Goal: Information Seeking & Learning: Learn about a topic

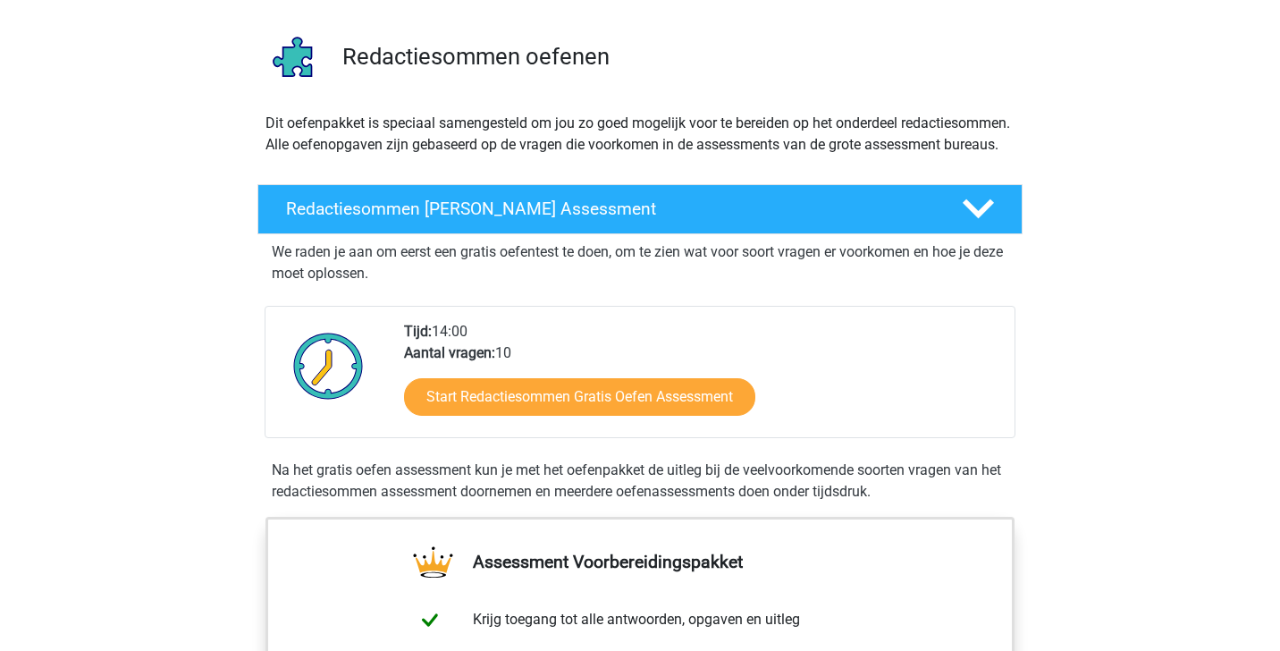
scroll to position [116, 0]
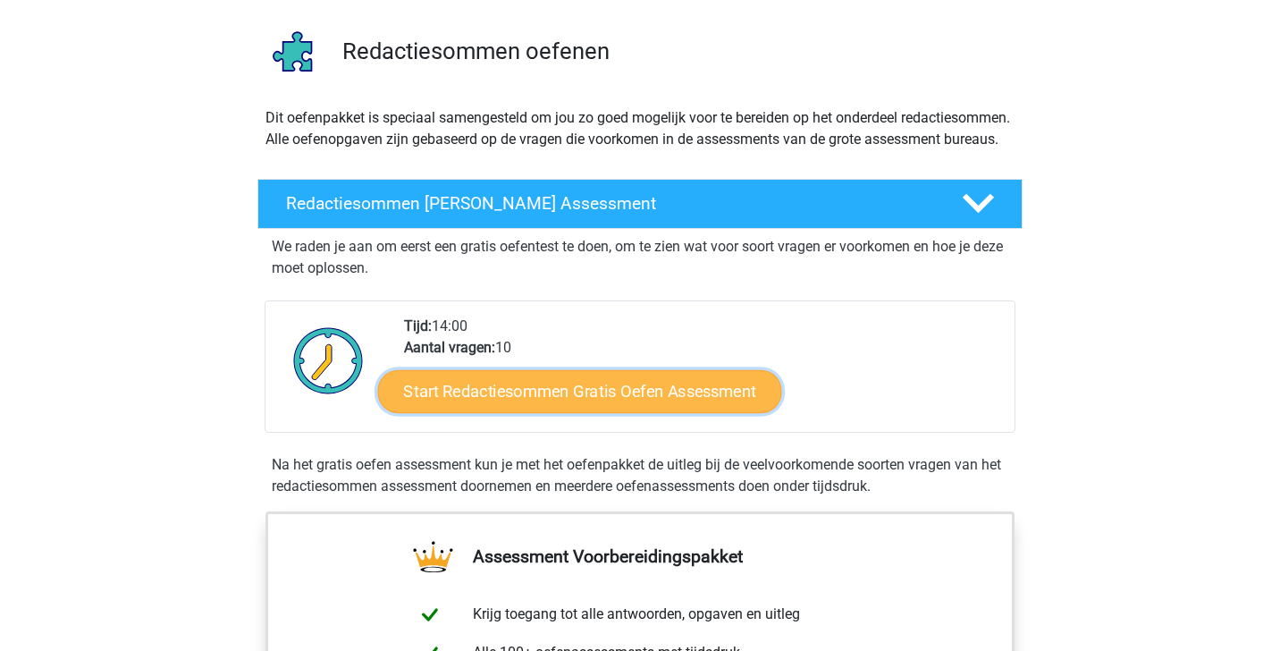
click at [638, 412] on link "Start Redactiesommen Gratis Oefen Assessment" at bounding box center [580, 390] width 404 height 43
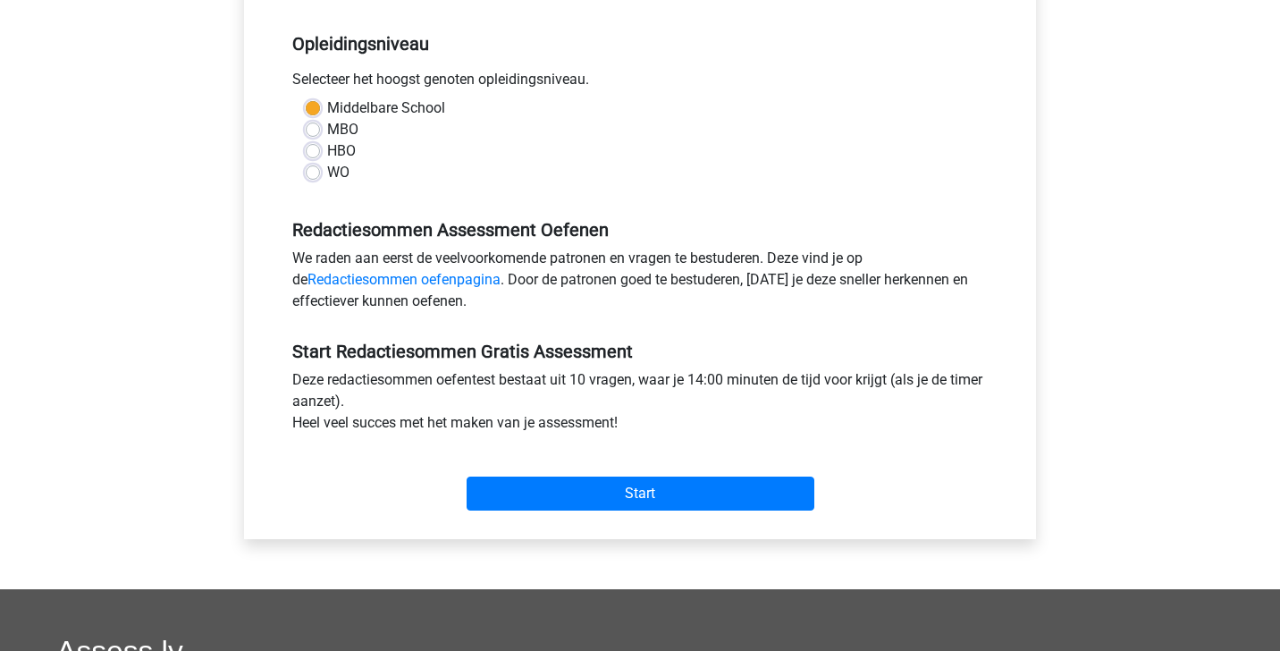
scroll to position [410, 0]
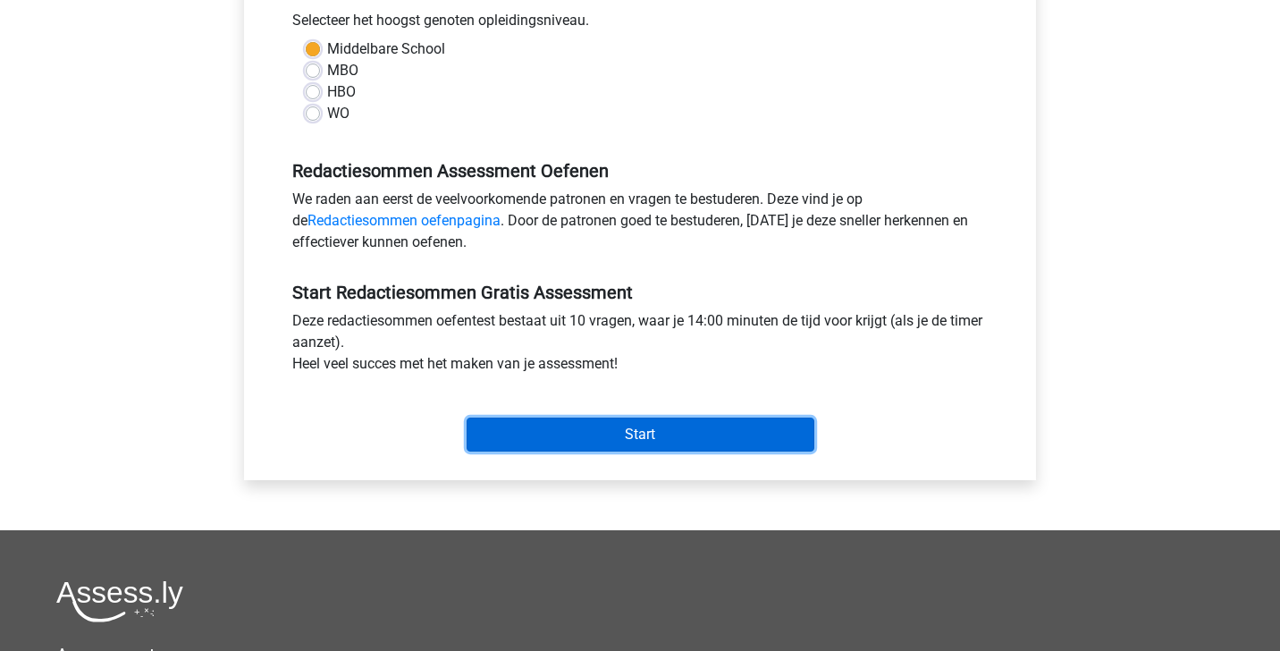
click at [640, 441] on input "Start" at bounding box center [640, 434] width 348 height 34
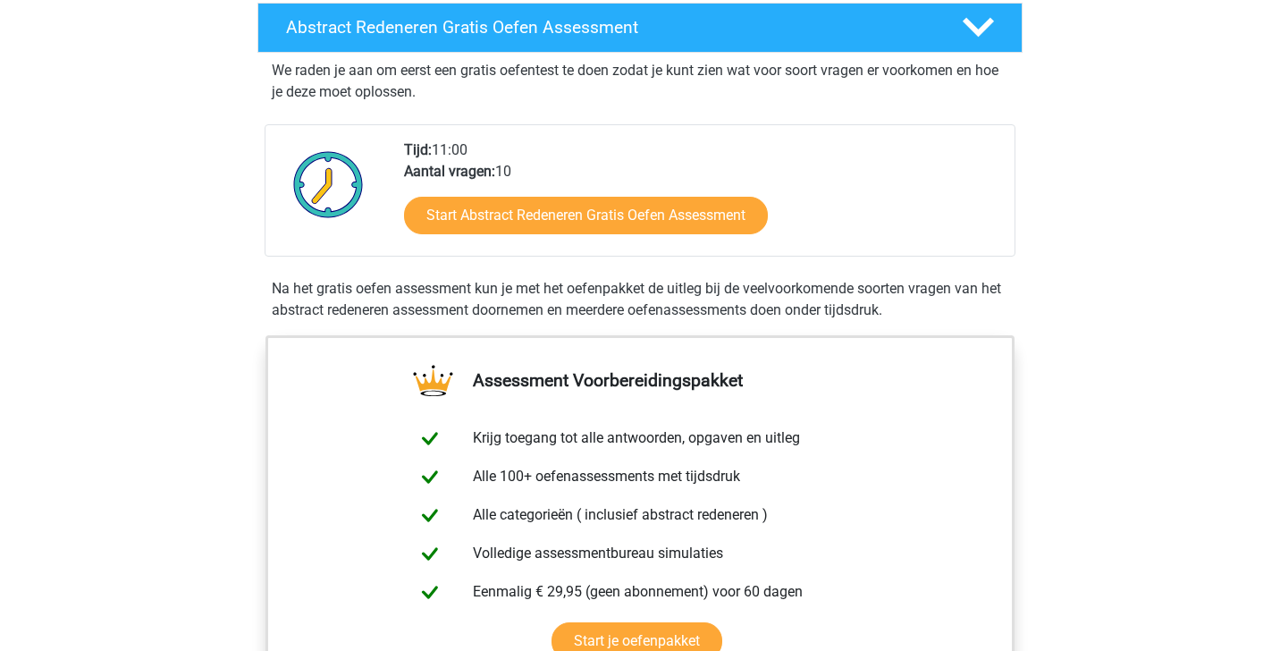
scroll to position [344, 0]
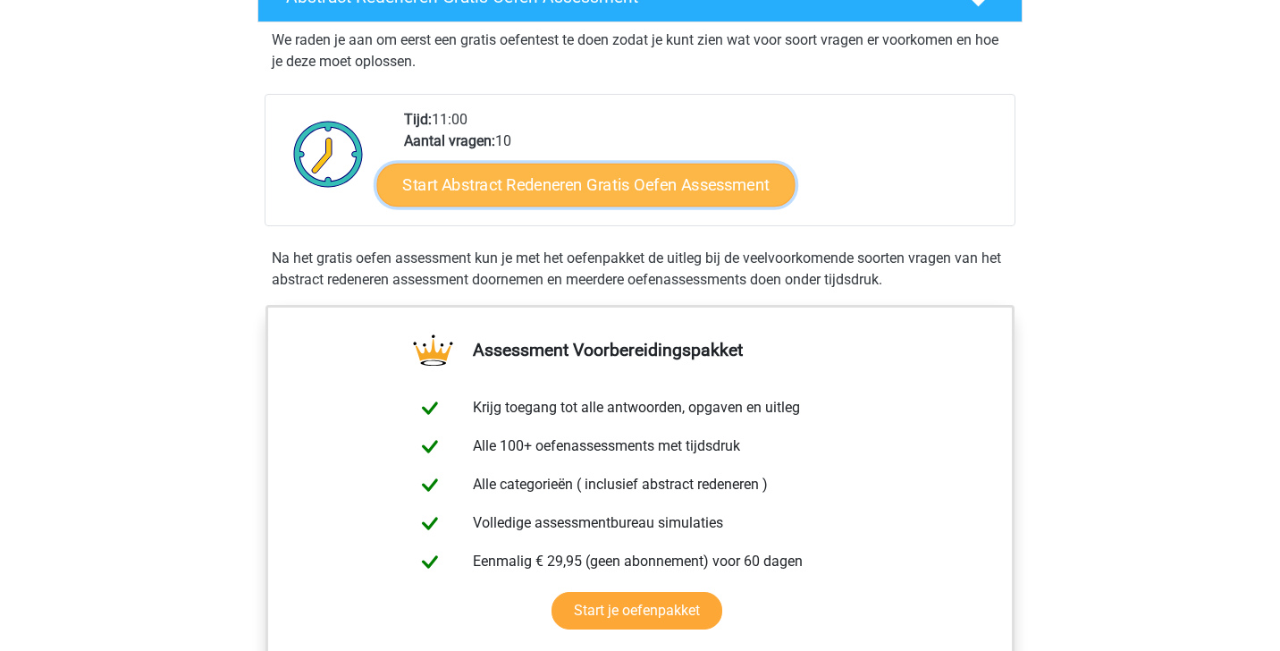
click at [468, 180] on link "Start Abstract Redeneren Gratis Oefen Assessment" at bounding box center [586, 184] width 418 height 43
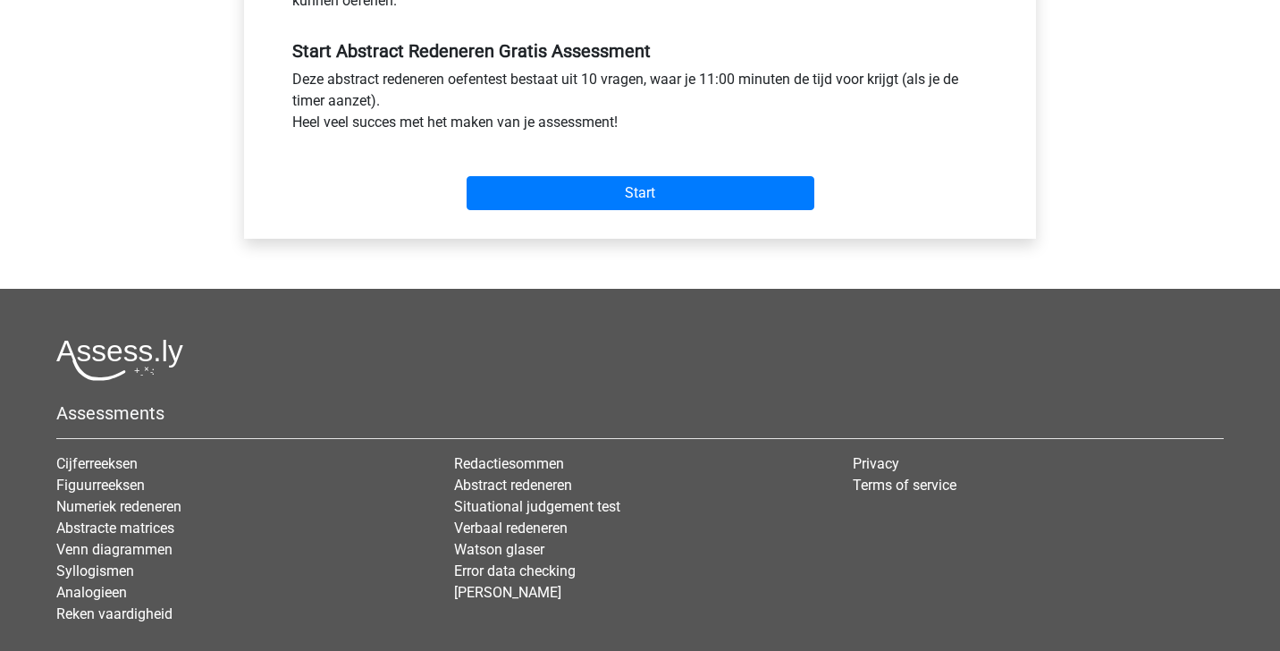
scroll to position [761, 0]
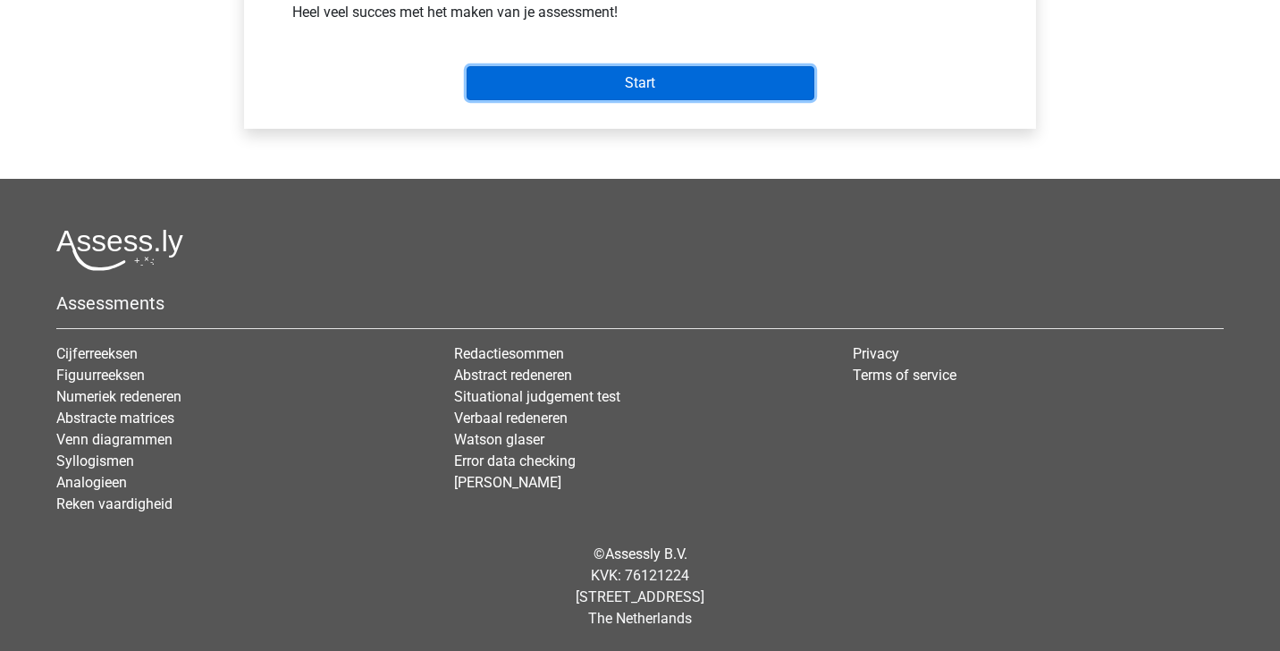
click at [531, 97] on input "Start" at bounding box center [640, 83] width 348 height 34
